Goal: Task Accomplishment & Management: Manage account settings

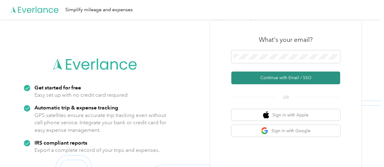
click at [279, 76] on button "Continue with Email / SSO" at bounding box center [286, 77] width 109 height 13
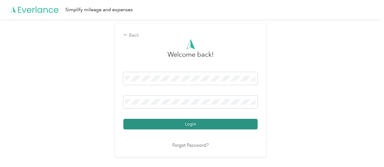
click at [193, 124] on button "Login" at bounding box center [190, 124] width 134 height 11
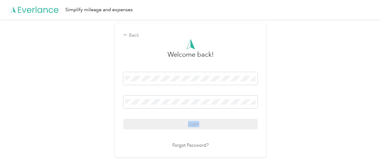
click at [193, 124] on div "Login" at bounding box center [190, 100] width 134 height 57
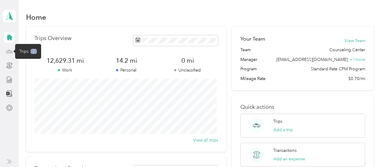
click at [10, 51] on icon at bounding box center [9, 51] width 3 height 0
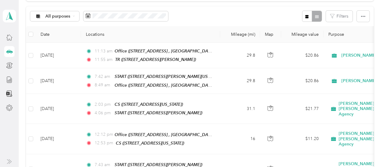
scroll to position [57, 0]
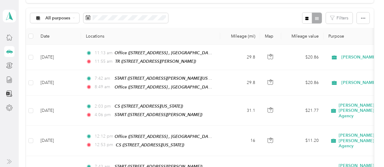
click at [213, 16] on div "All purposes Filters" at bounding box center [200, 18] width 348 height 20
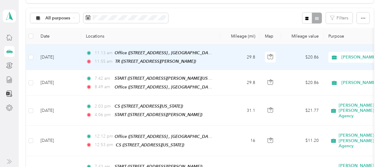
click at [134, 48] on td "11:13 am Office ([STREET_ADDRESS] , [GEOGRAPHIC_DATA], [GEOGRAPHIC_DATA]) 11:55…" at bounding box center [150, 56] width 139 height 25
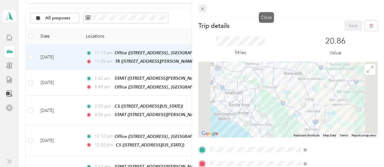
click at [205, 9] on icon at bounding box center [202, 8] width 5 height 5
